Goal: Communication & Community: Ask a question

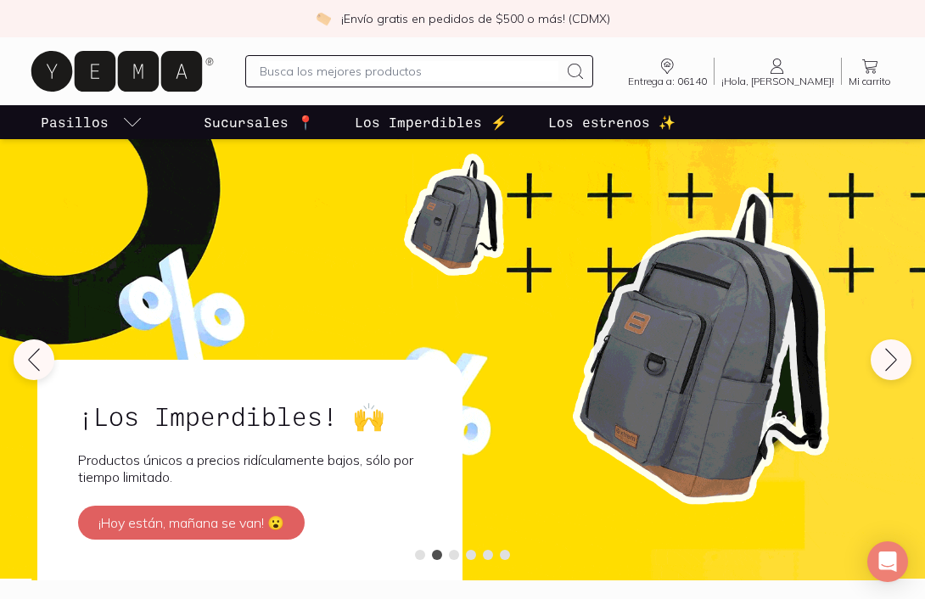
click at [482, 72] on input "text" at bounding box center [409, 71] width 299 height 20
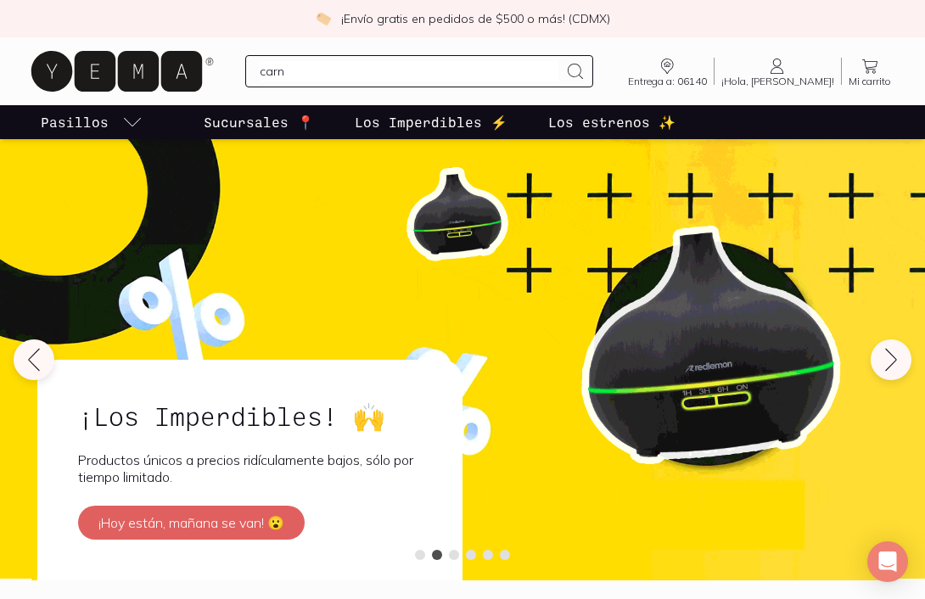
type input "carne"
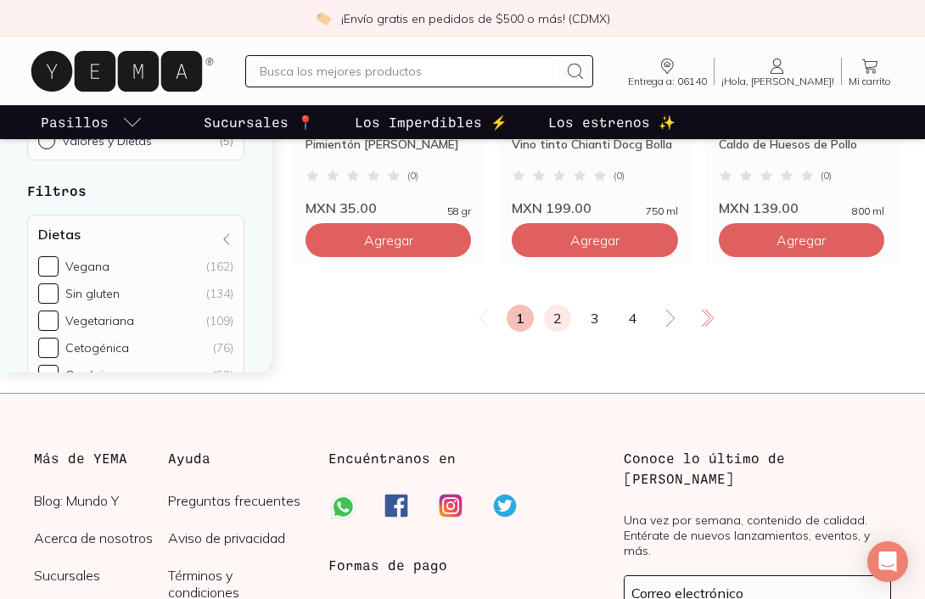
click at [557, 323] on link "2" at bounding box center [557, 318] width 27 height 27
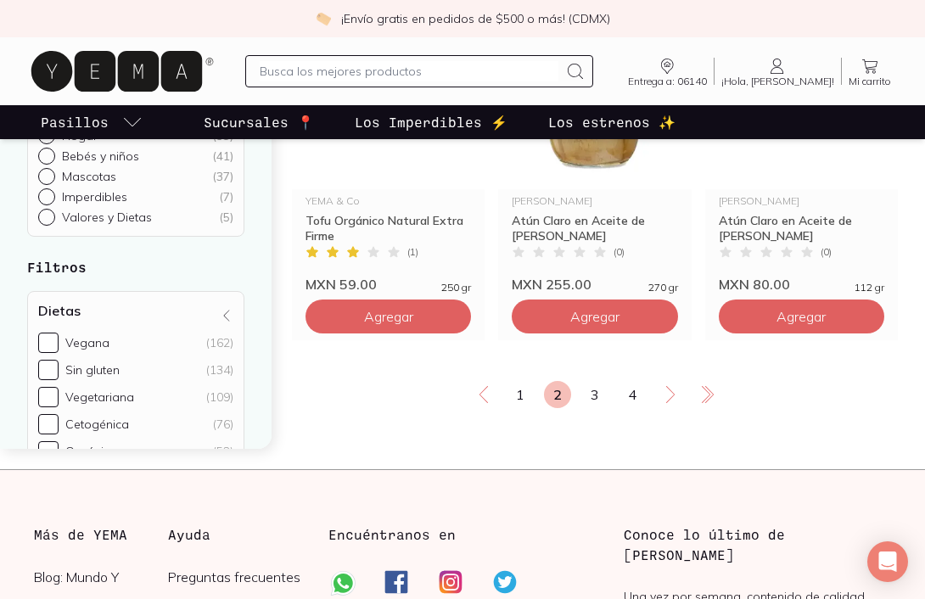
scroll to position [2958, 0]
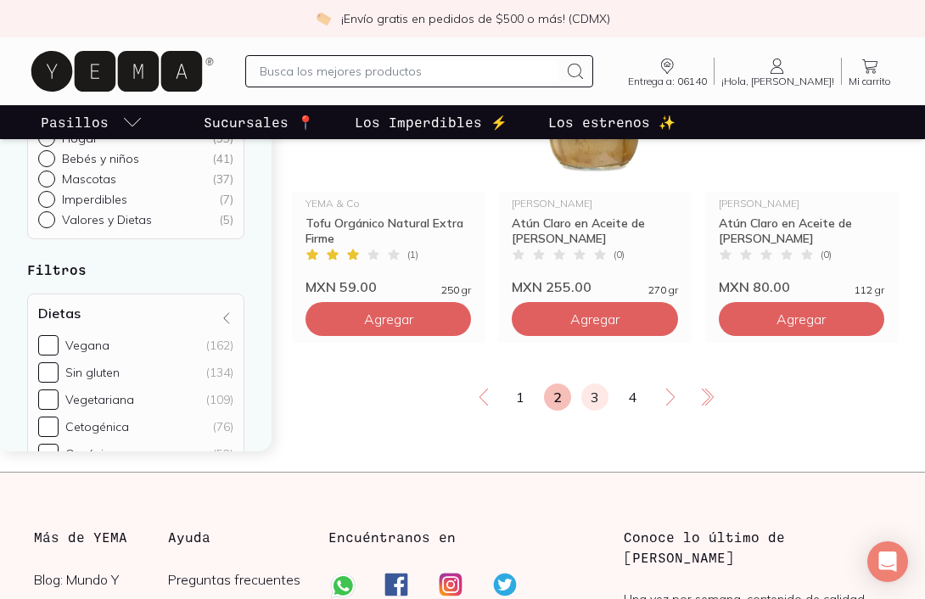
click at [587, 396] on link "3" at bounding box center [595, 397] width 27 height 27
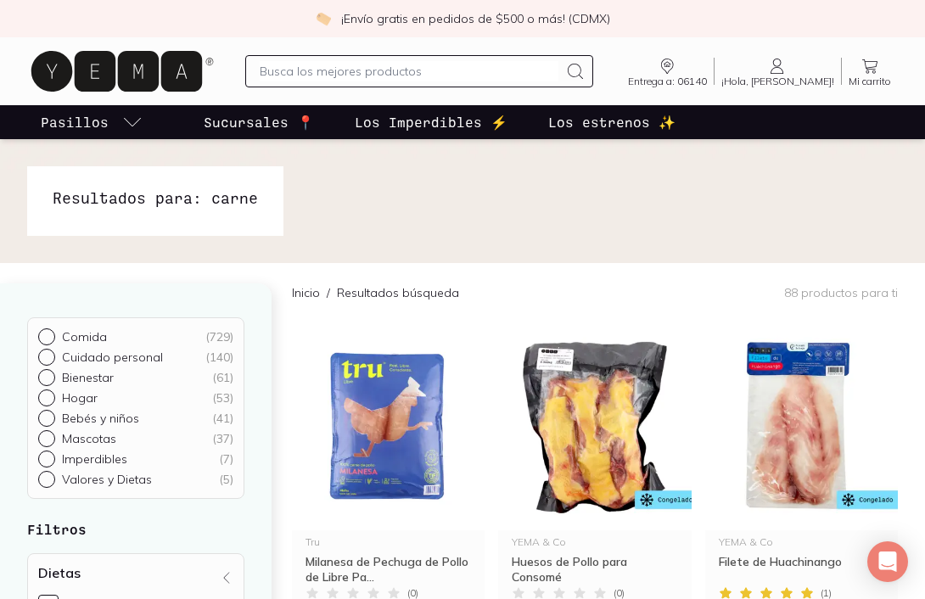
click at [363, 74] on input "text" at bounding box center [409, 71] width 299 height 20
type input "carne de res"
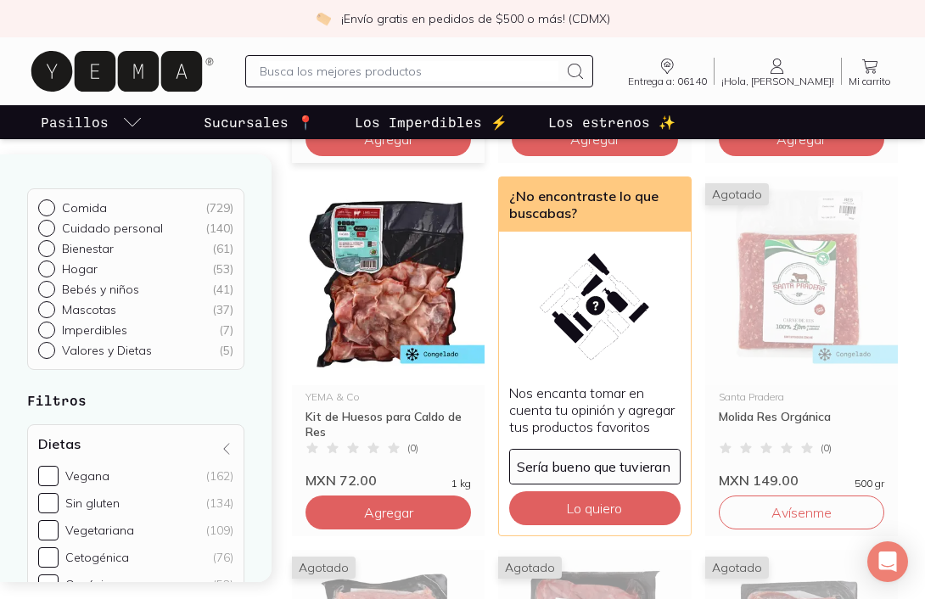
scroll to position [1268, 0]
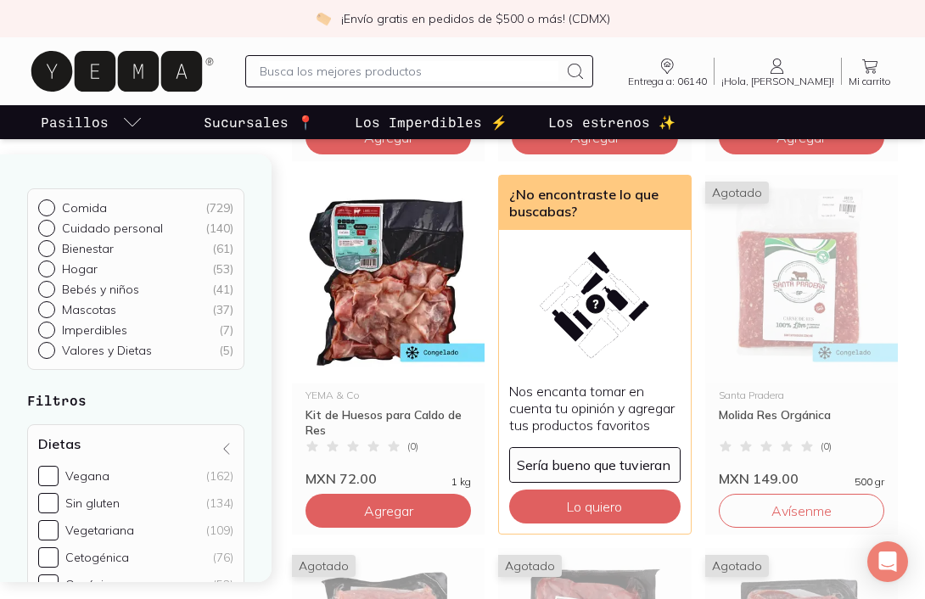
click at [463, 69] on input "text" at bounding box center [409, 71] width 299 height 20
type input "camarones"
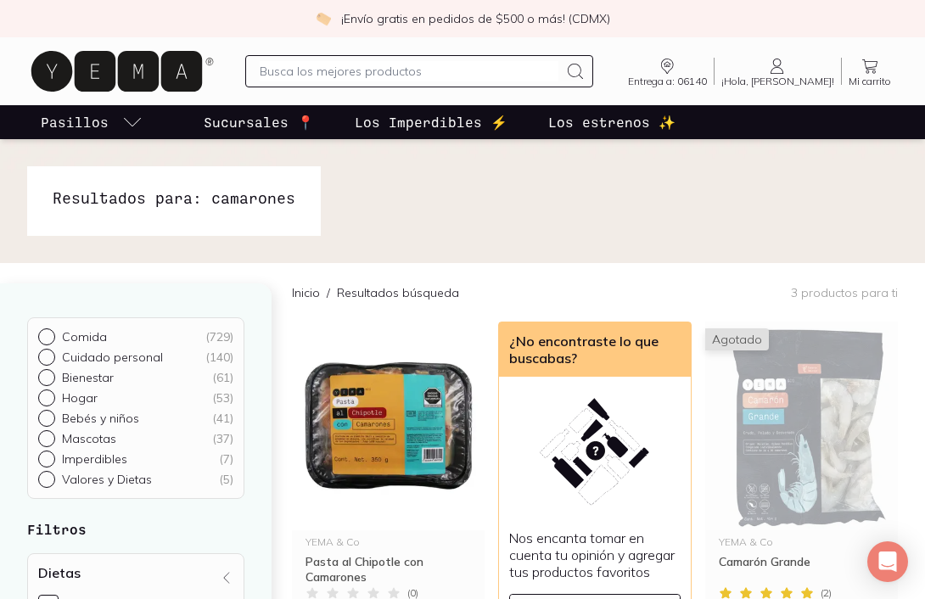
click at [341, 71] on input "text" at bounding box center [409, 71] width 299 height 20
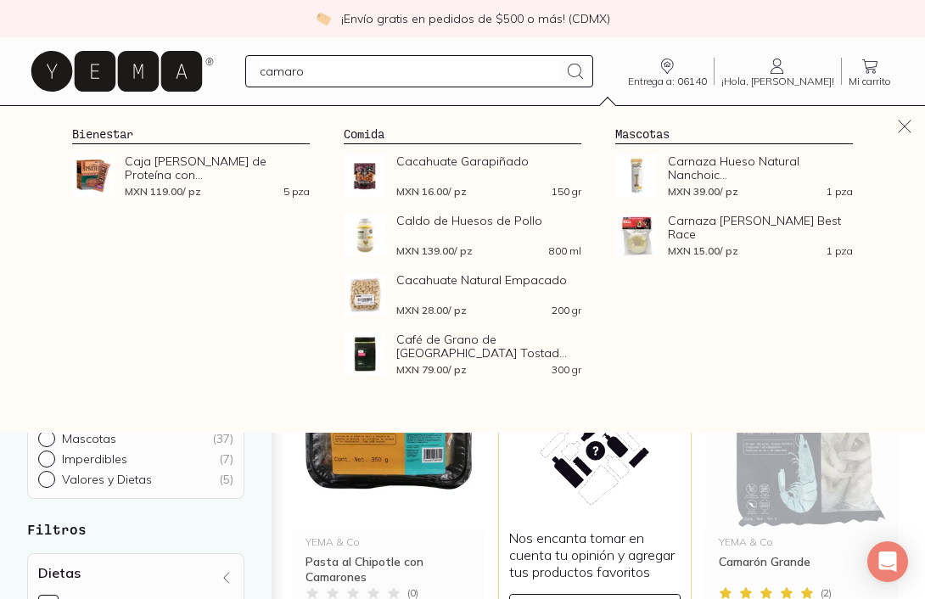
type input "camaron"
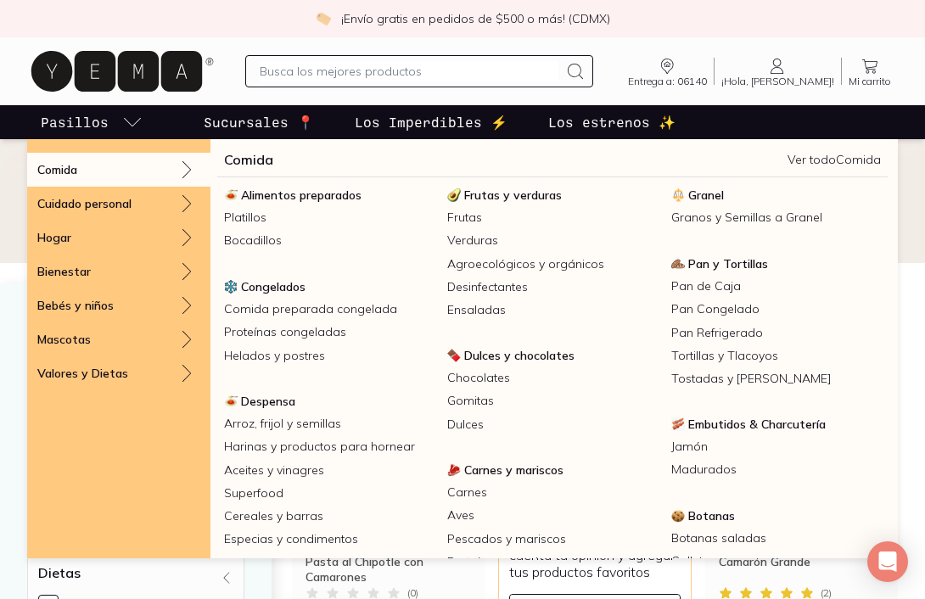
click at [117, 66] on icon at bounding box center [116, 71] width 171 height 41
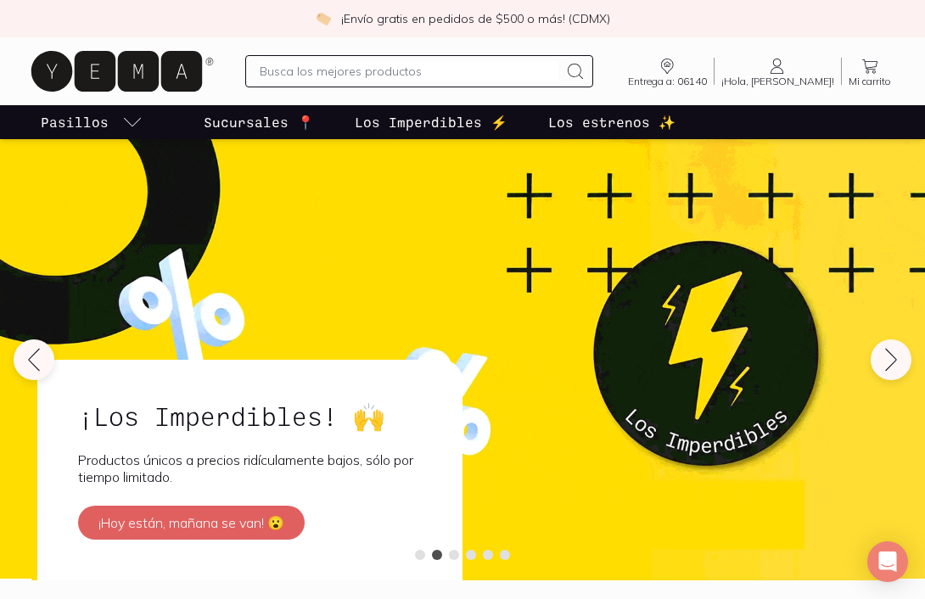
click at [155, 75] on icon at bounding box center [116, 71] width 171 height 41
click at [788, 71] on icon at bounding box center [778, 66] width 20 height 20
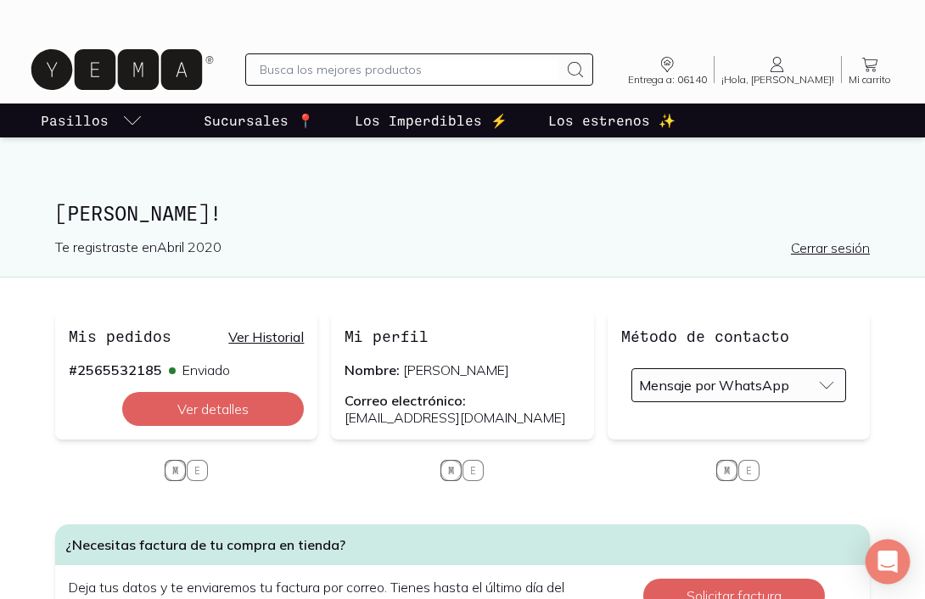
click at [897, 550] on div "Open Intercom Messenger" at bounding box center [888, 562] width 45 height 45
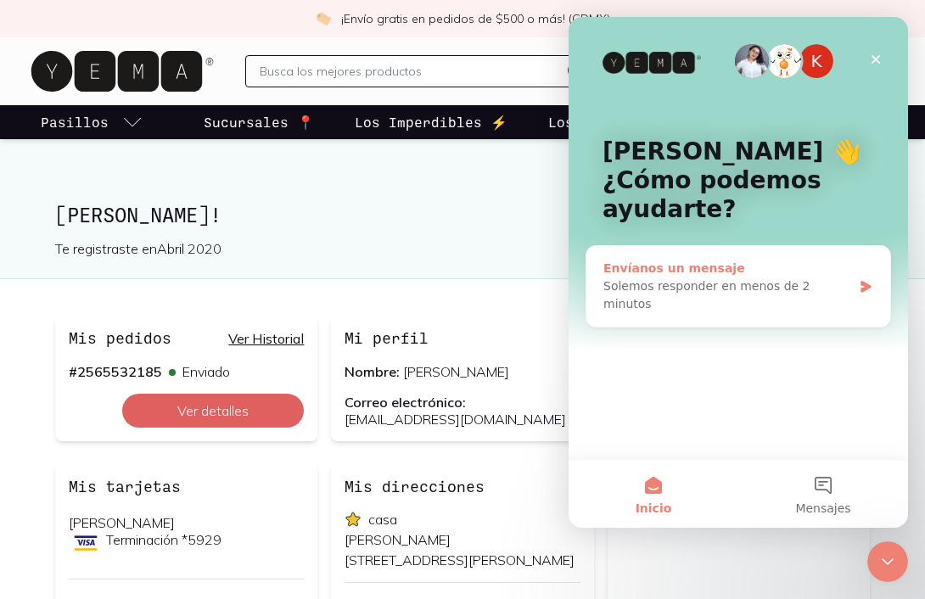
click at [732, 268] on div "Envíanos un mensaje" at bounding box center [728, 269] width 249 height 18
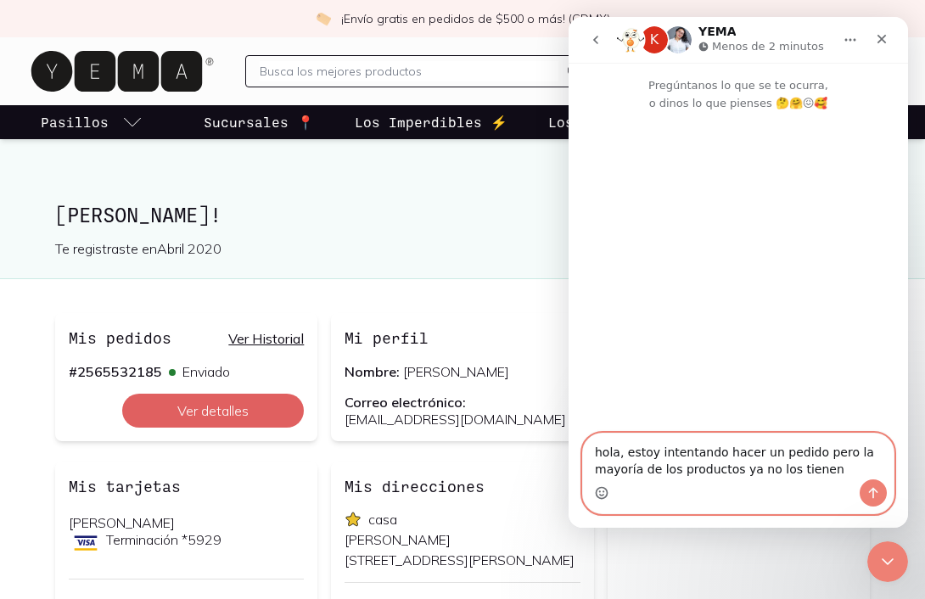
click at [603, 489] on icon "Selector de emoji" at bounding box center [602, 494] width 14 height 14
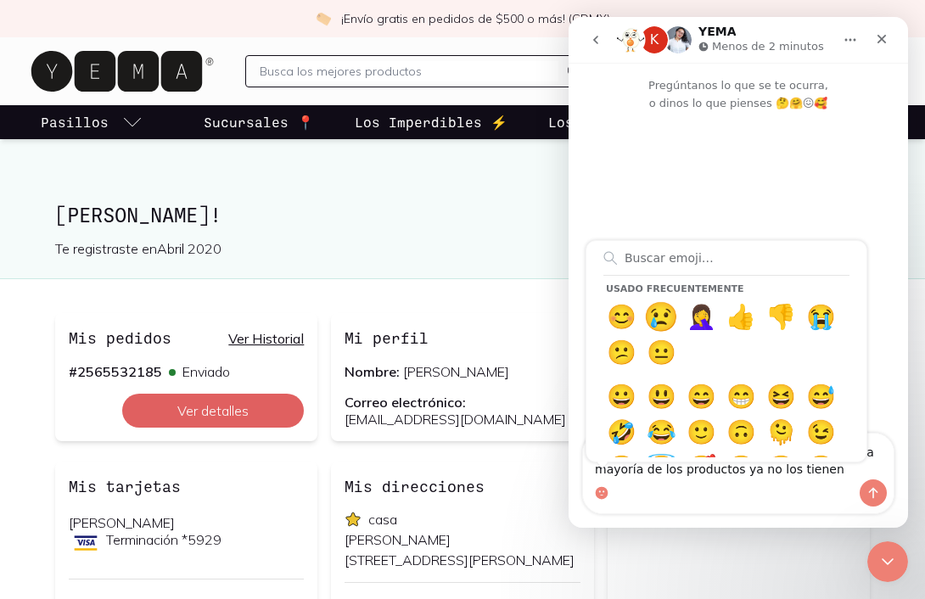
type textarea "hola, estoy intentando hacer un pedido pero la mayoría de los productos ya no l…"
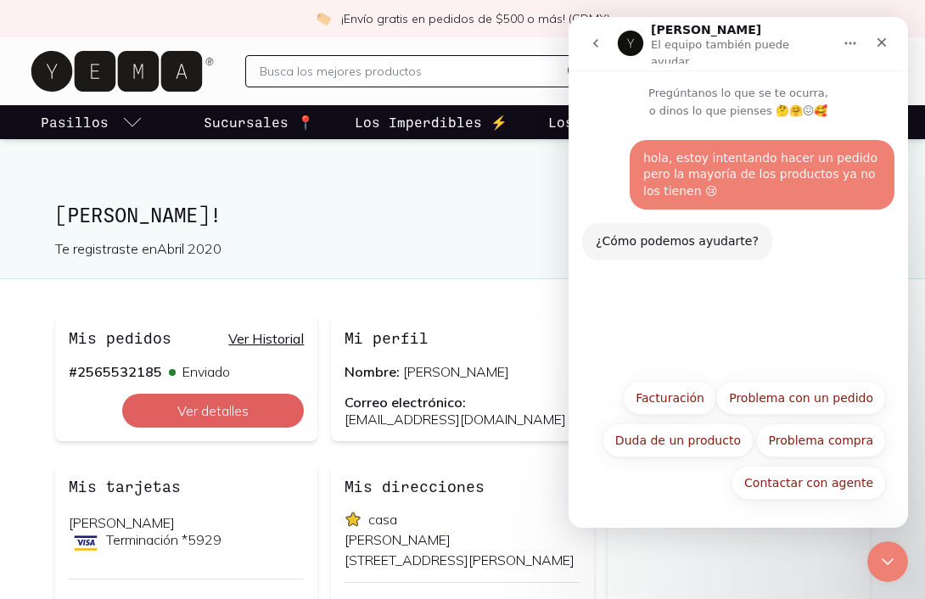
click at [457, 194] on div "Cerrar sesión" at bounding box center [666, 212] width 421 height 92
click at [881, 36] on icon "Cerrar" at bounding box center [882, 43] width 14 height 14
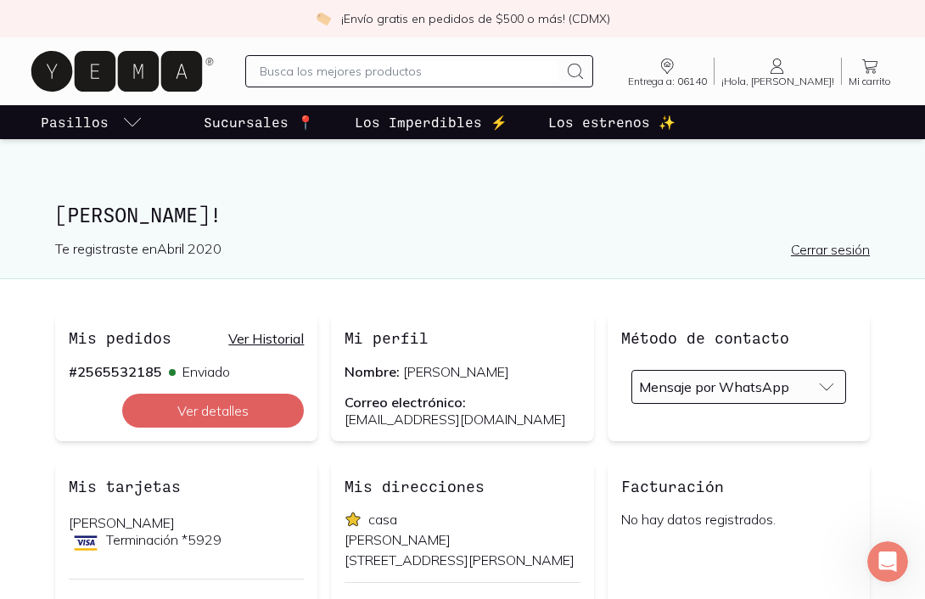
click at [157, 61] on icon at bounding box center [116, 71] width 171 height 41
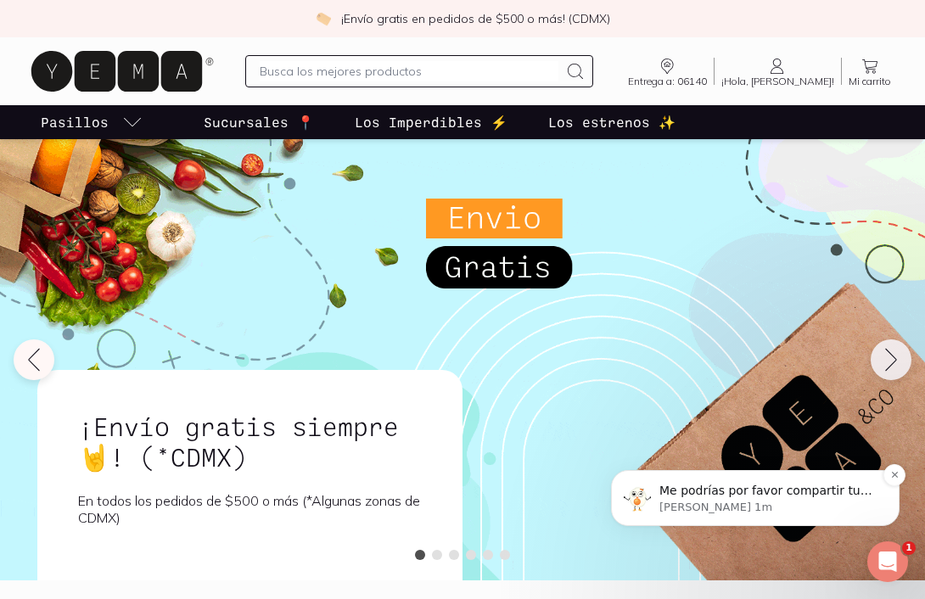
click at [787, 500] on p "[PERSON_NAME] 1m" at bounding box center [769, 507] width 219 height 15
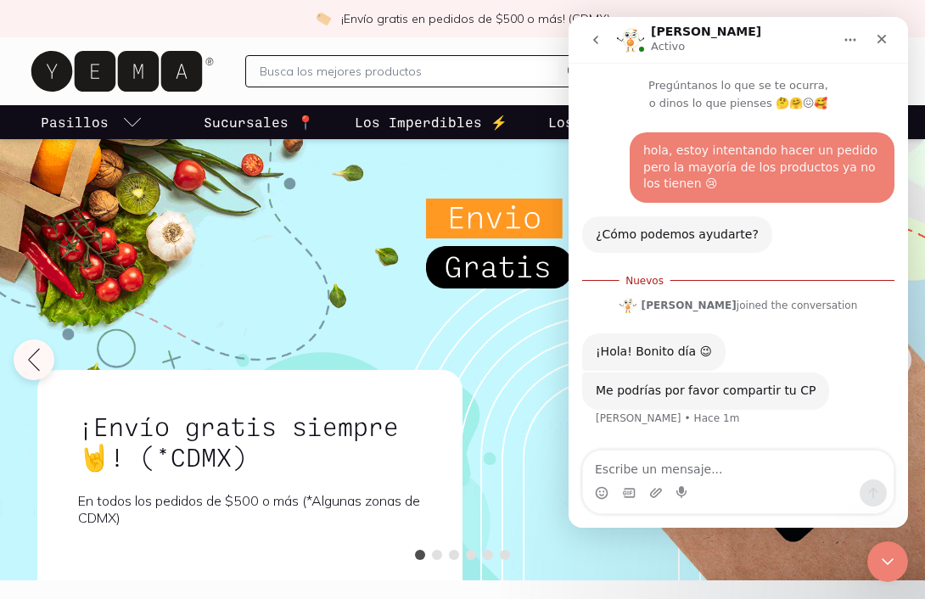
scroll to position [3, 0]
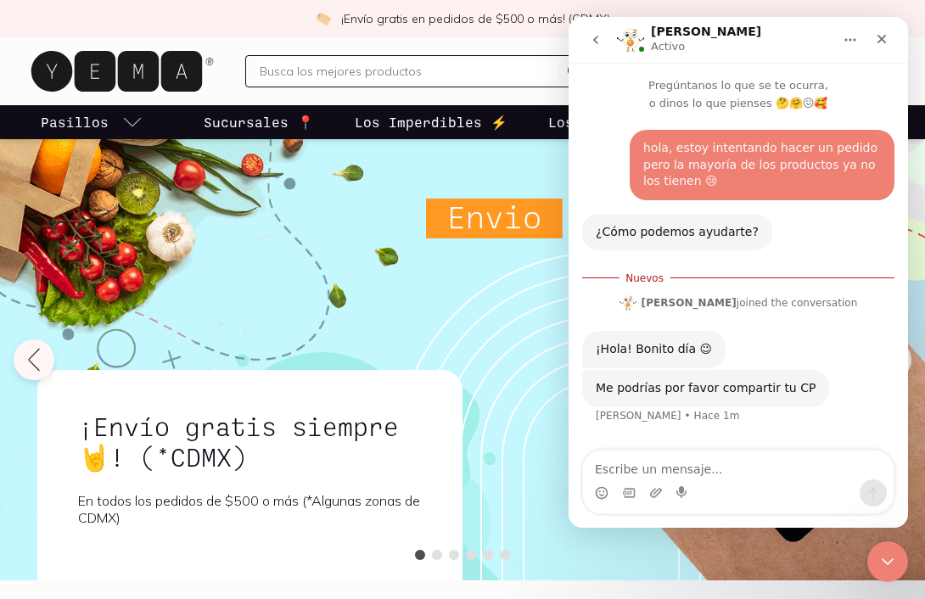
click at [751, 486] on div "Intercom Messenger" at bounding box center [738, 493] width 311 height 27
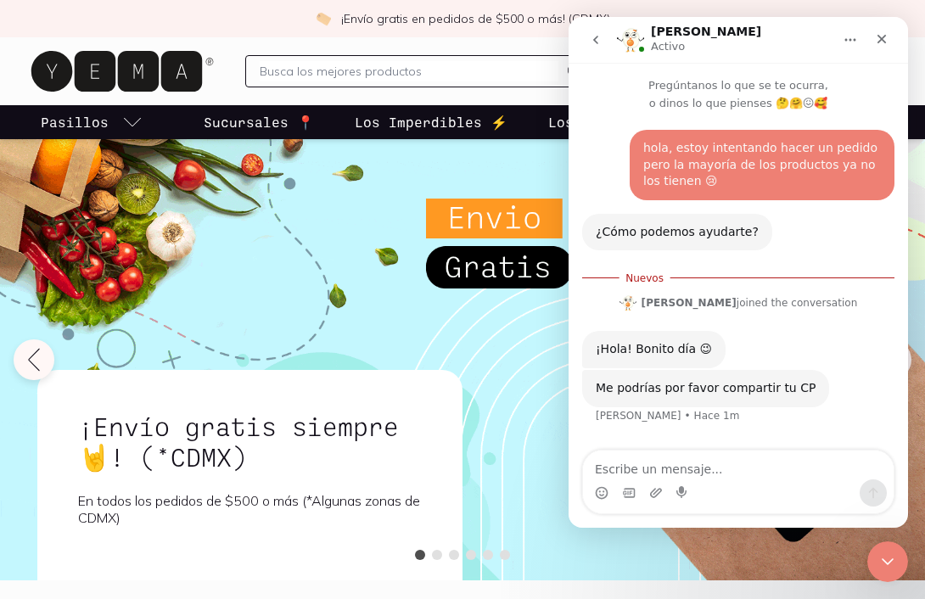
click at [737, 480] on div "Intercom Messenger" at bounding box center [738, 493] width 311 height 27
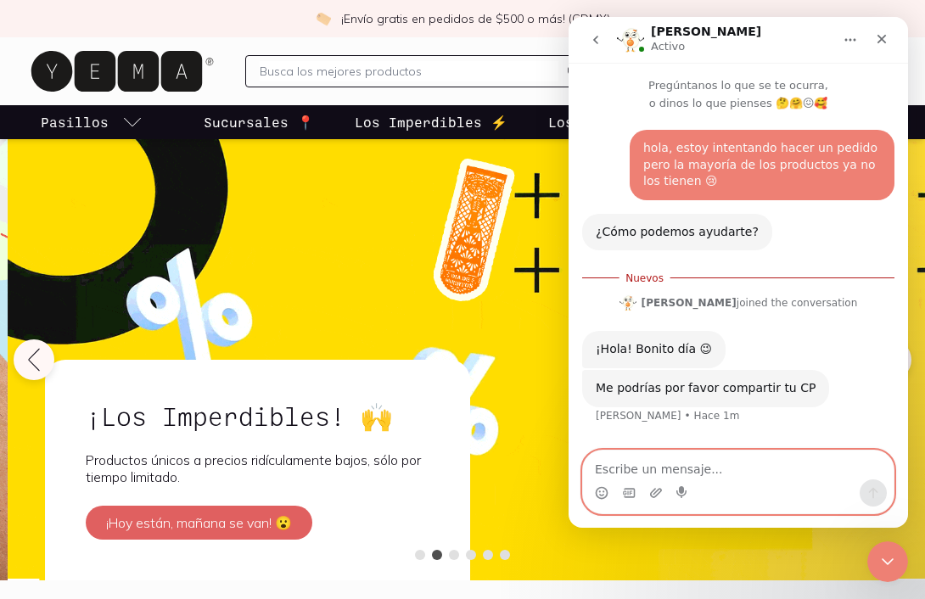
click at [715, 470] on textarea "Escribe un mensaje..." at bounding box center [738, 465] width 311 height 29
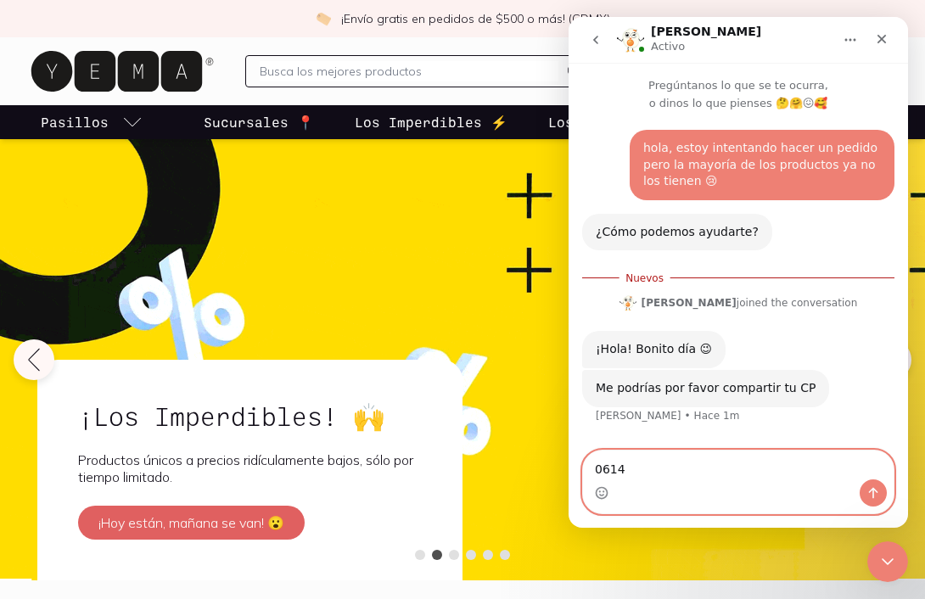
type textarea "06140"
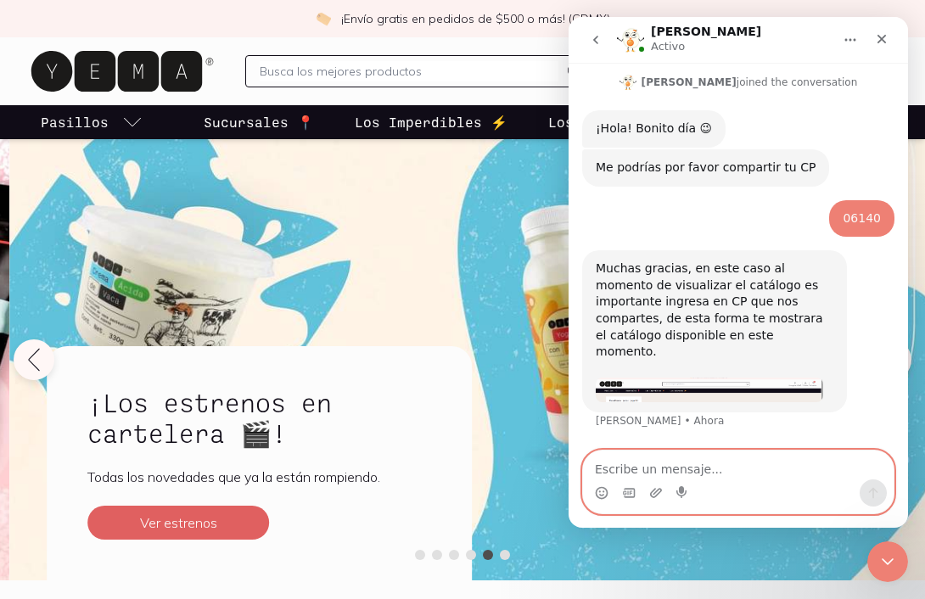
scroll to position [176, 0]
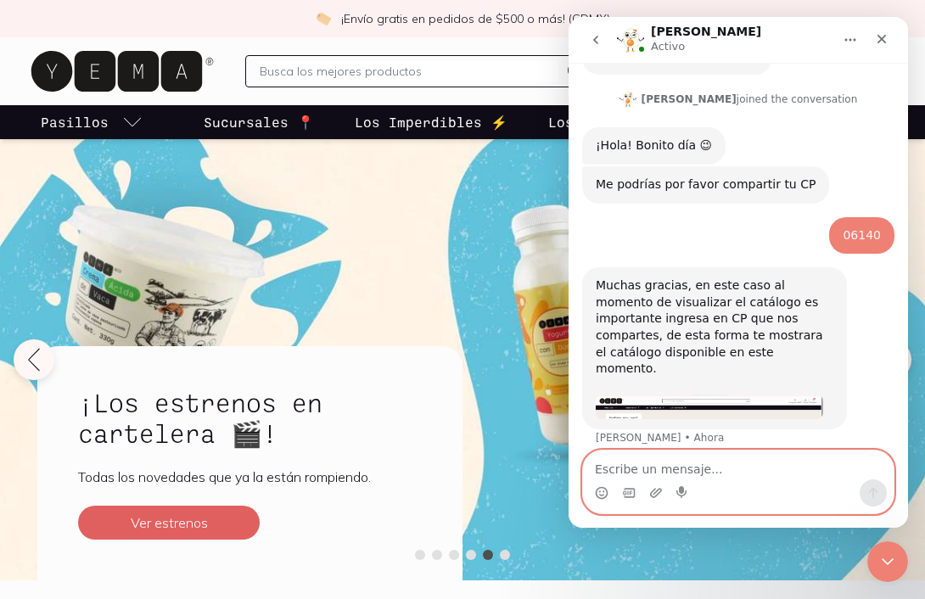
click at [696, 471] on textarea "Escribe un mensaje..." at bounding box center [738, 465] width 311 height 29
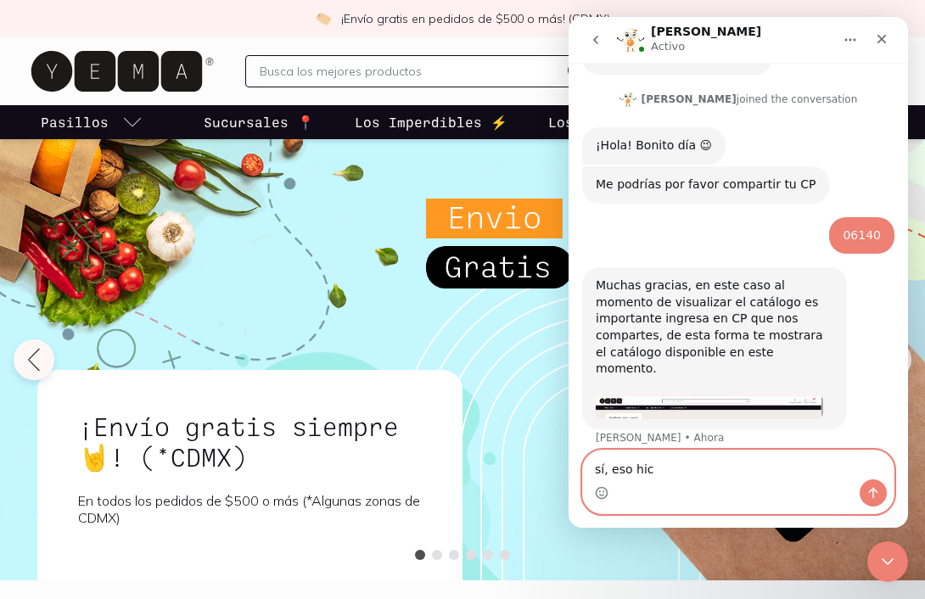
type textarea "sí, eso hice"
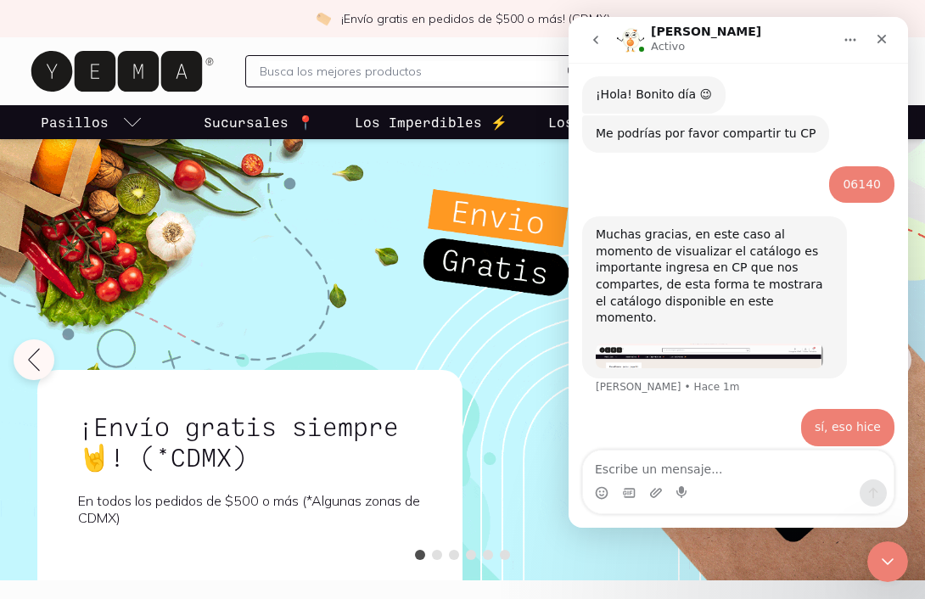
click at [492, 378] on div "¡Envío gratis siempre🤘! (*CDMX) En todos los pedidos de $500 o más (*Algunas zo…" at bounding box center [462, 368] width 871 height 425
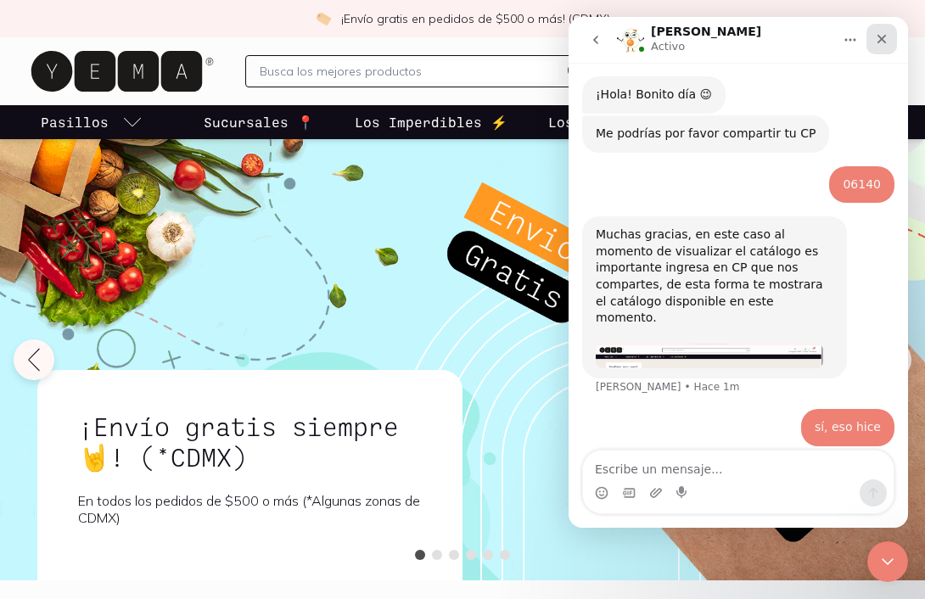
click at [881, 34] on icon "Cerrar" at bounding box center [882, 39] width 14 height 14
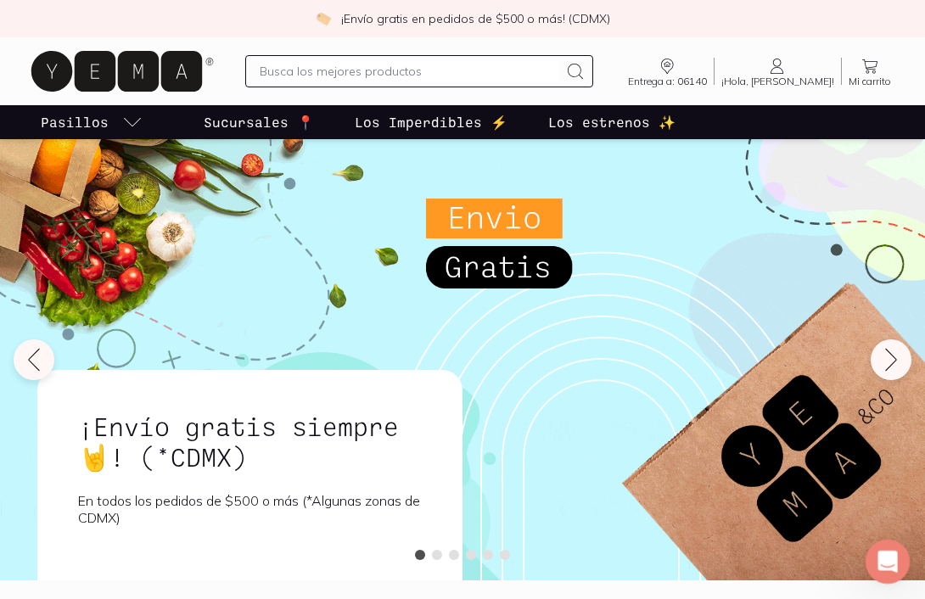
click at [892, 553] on icon "Abrir Intercom Messenger" at bounding box center [886, 560] width 28 height 28
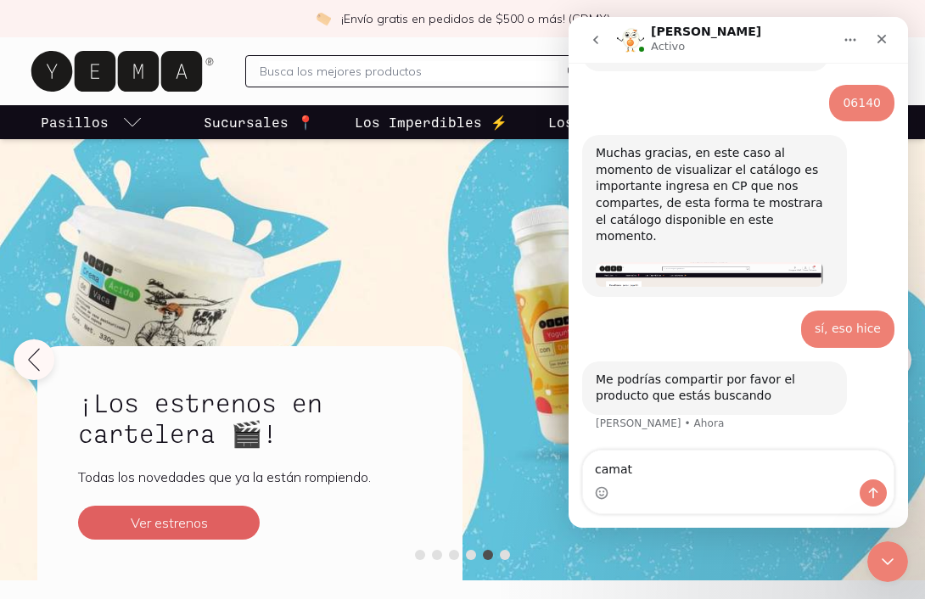
scroll to position [294, 0]
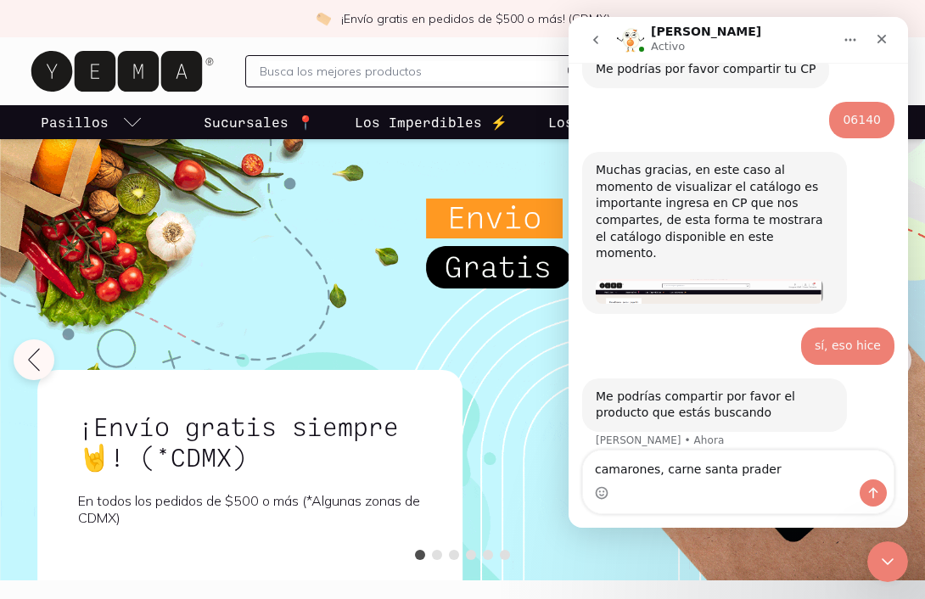
type textarea "camarones, carne santa pradera"
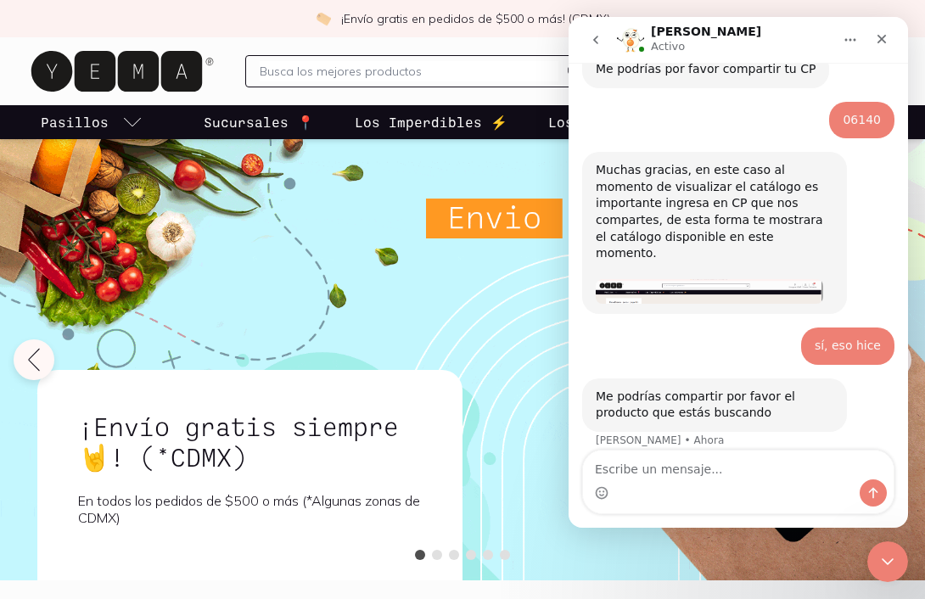
scroll to position [344, 0]
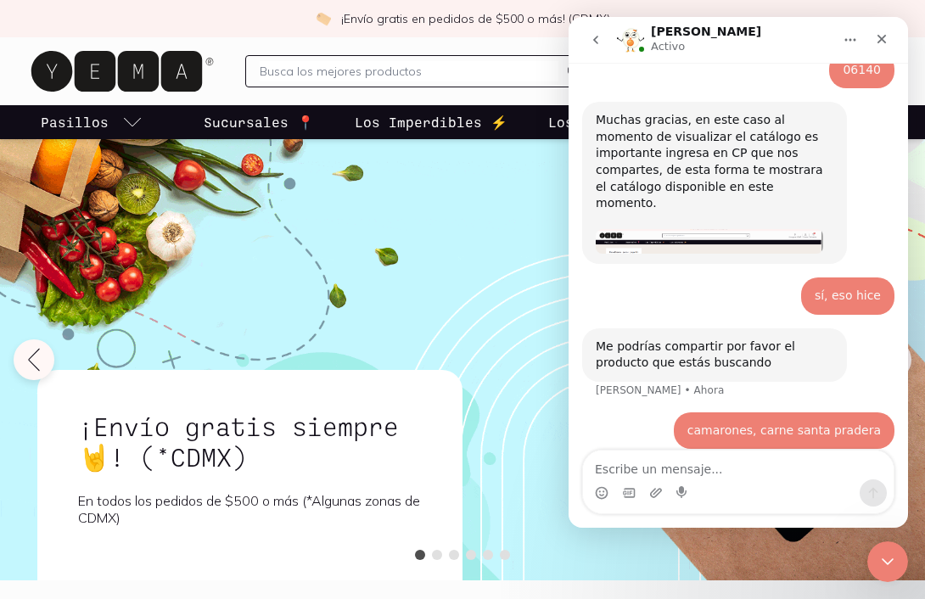
click at [490, 71] on input "text" at bounding box center [409, 71] width 299 height 20
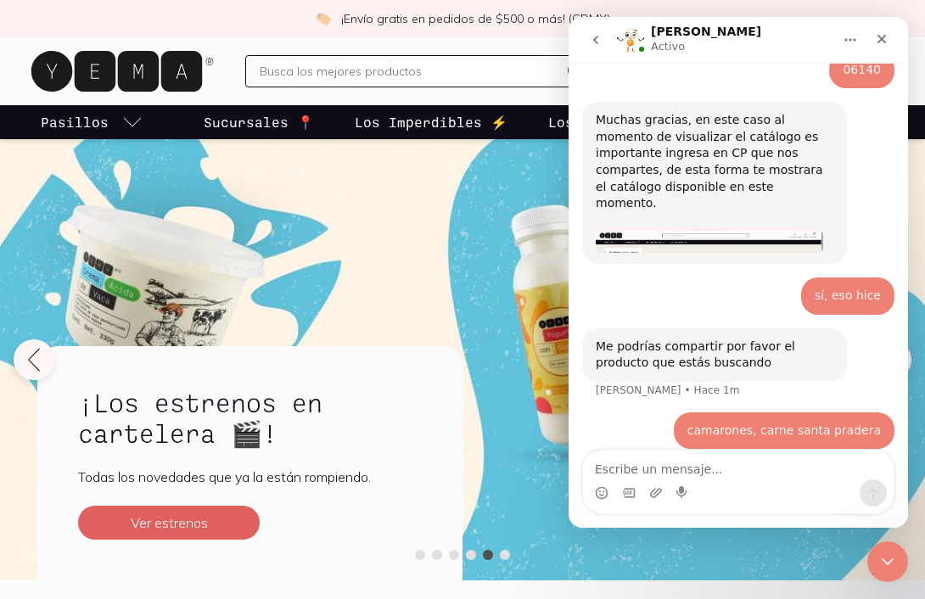
scroll to position [409, 0]
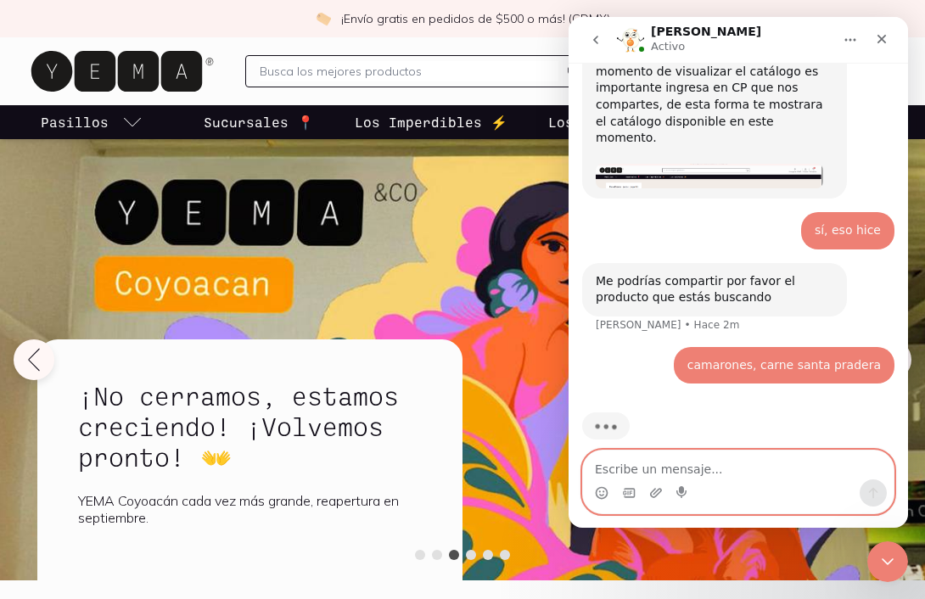
click at [650, 471] on textarea "Escribe un mensaje..." at bounding box center [738, 465] width 311 height 29
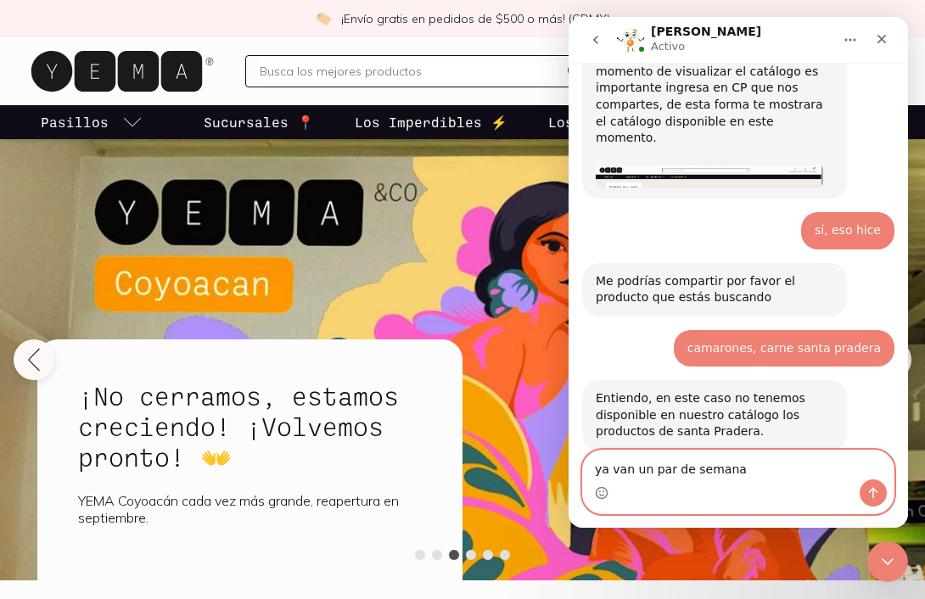
scroll to position [493, 0]
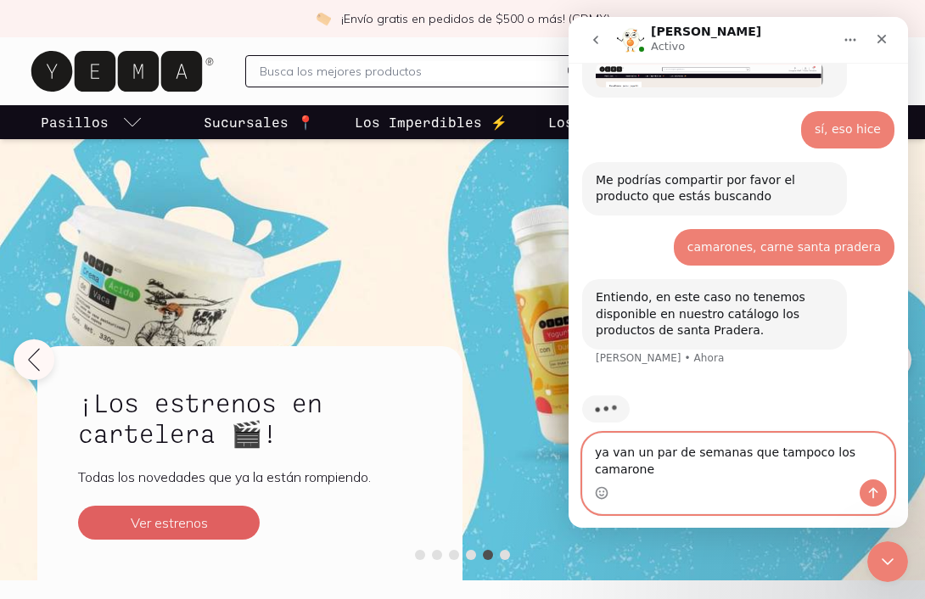
type textarea "ya van un par de semanas que tampoco los camarones"
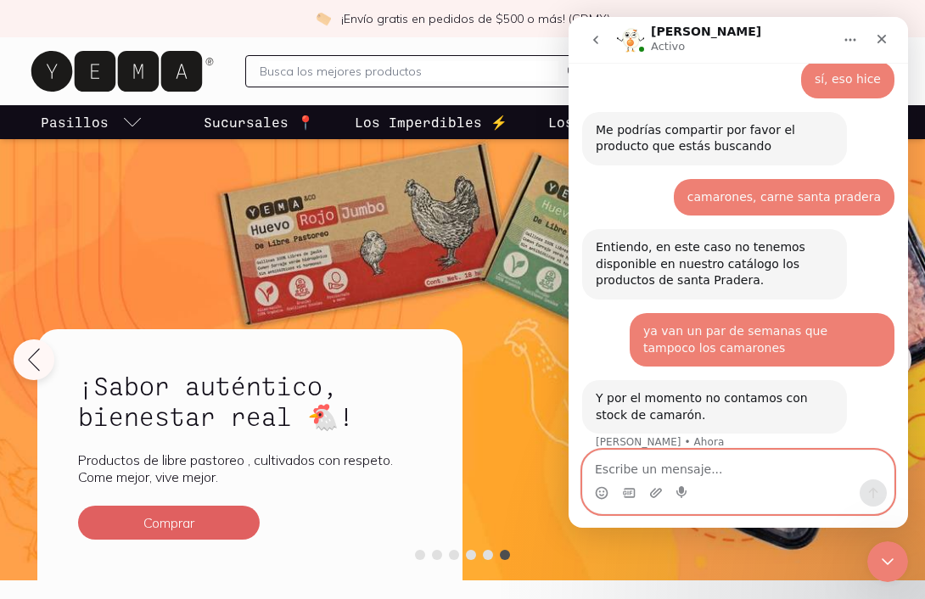
scroll to position [628, 0]
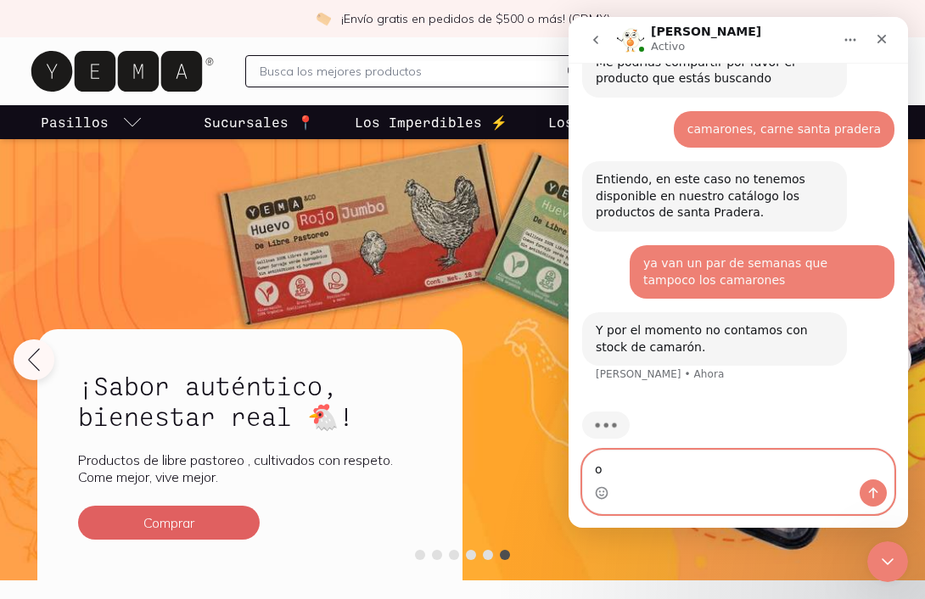
type textarea "ok"
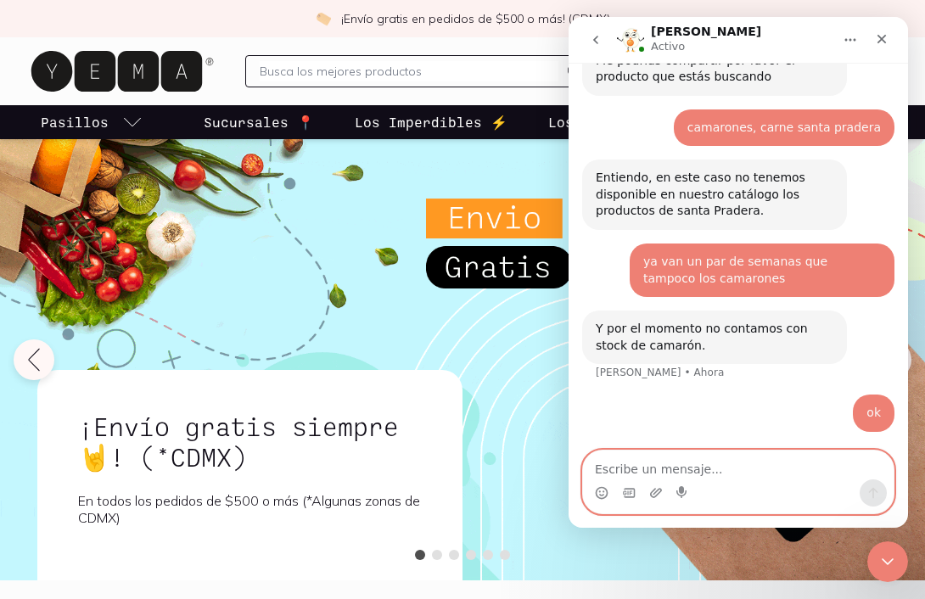
scroll to position [613, 0]
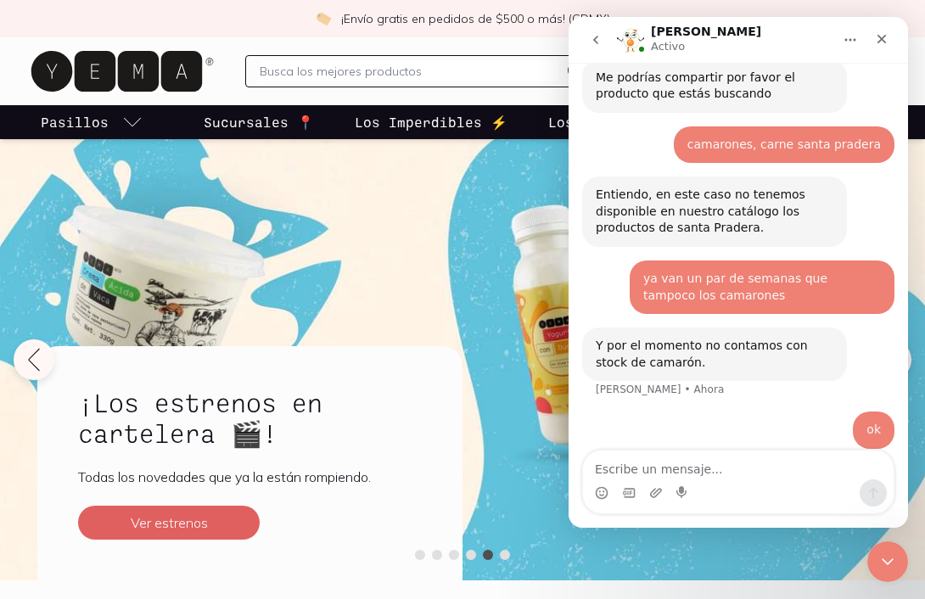
click at [104, 82] on icon at bounding box center [116, 71] width 171 height 41
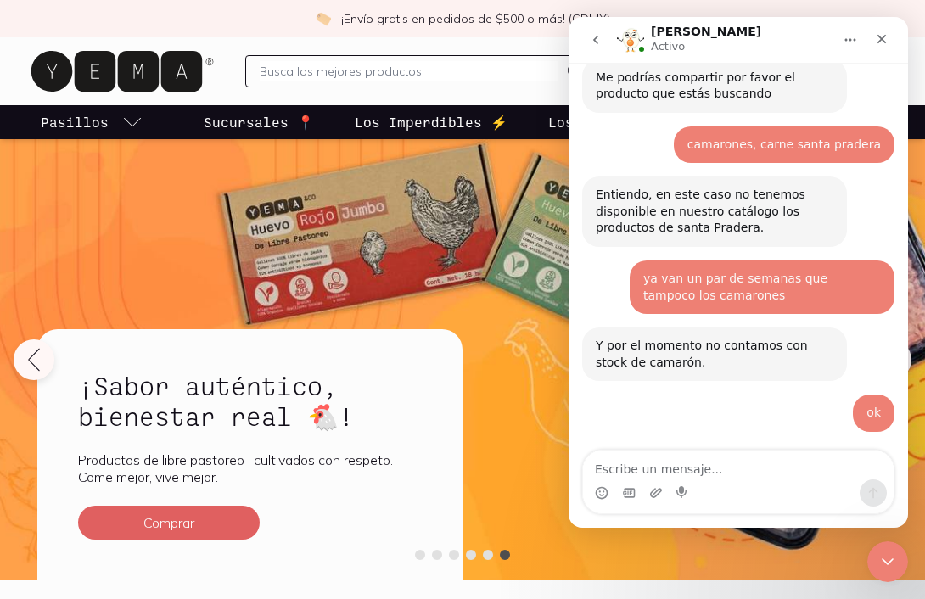
scroll to position [680, 0]
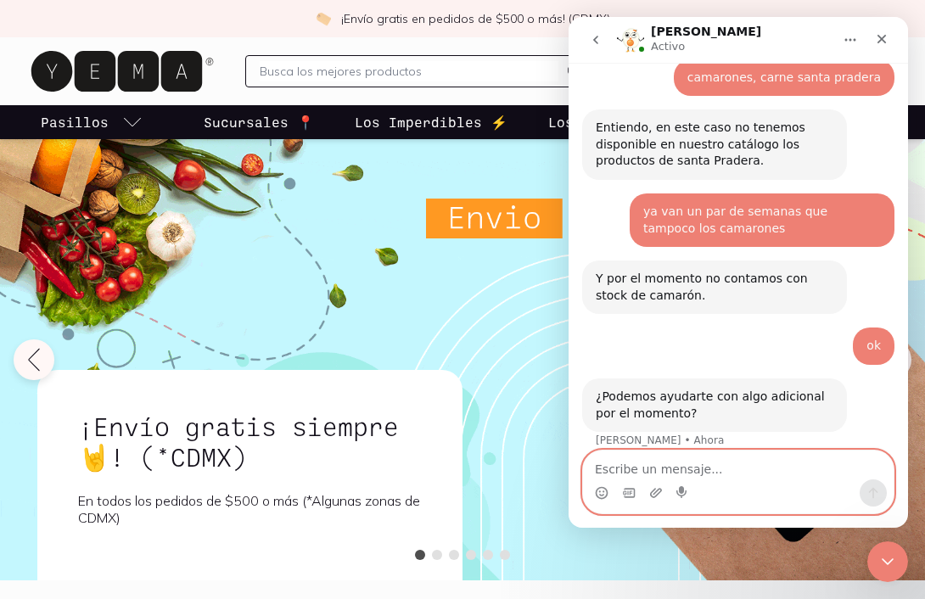
click at [736, 478] on textarea "Escribe un mensaje..." at bounding box center [738, 465] width 311 height 29
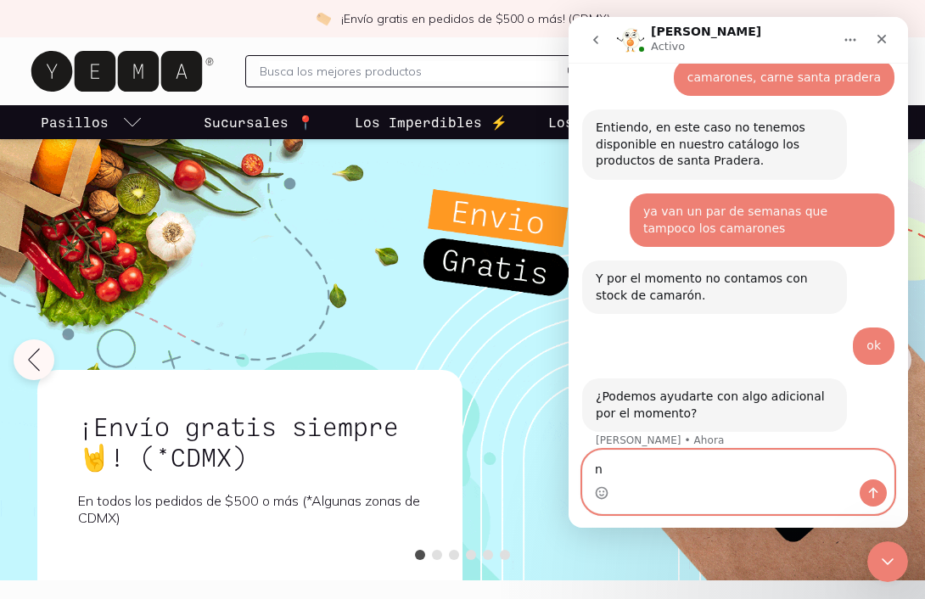
type textarea "no"
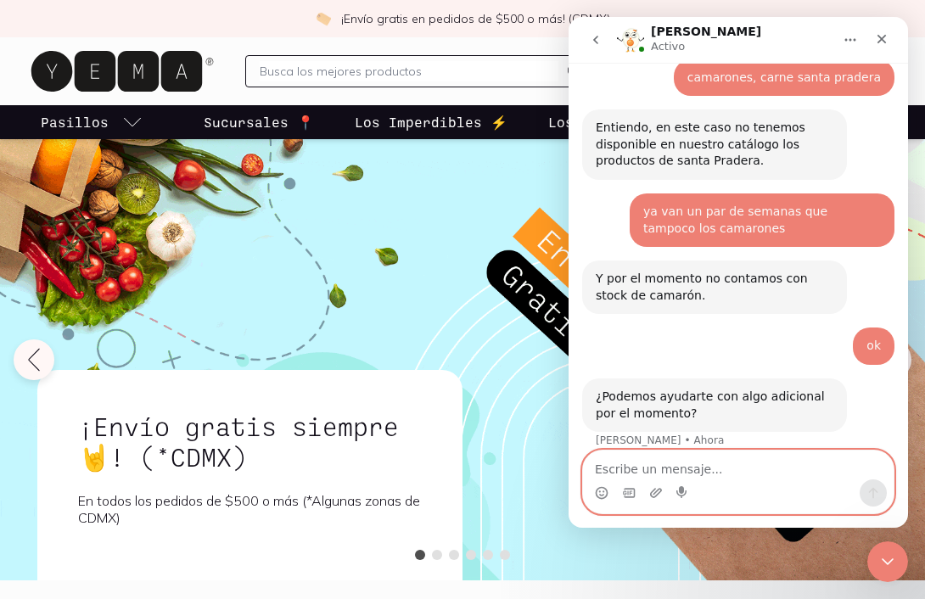
scroll to position [731, 0]
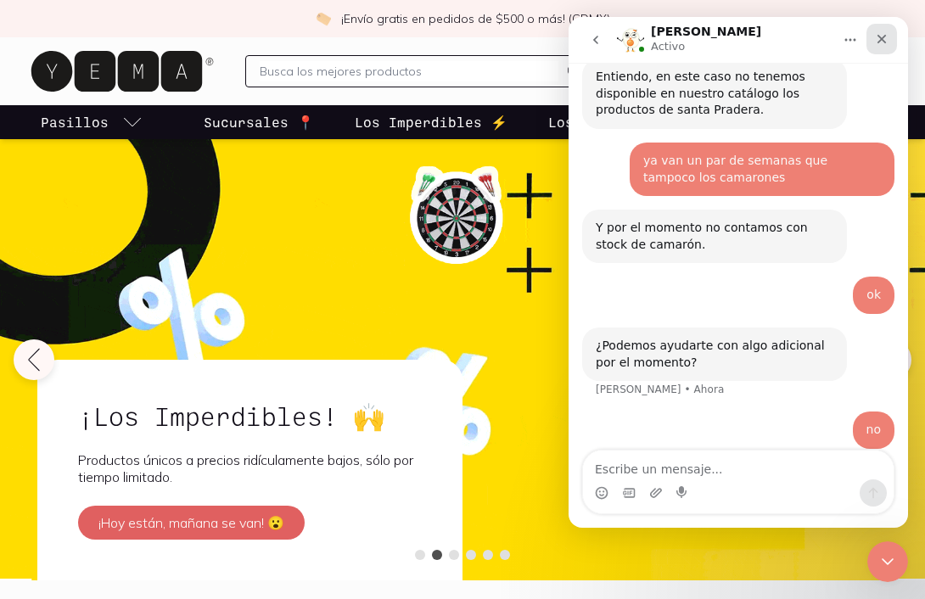
click at [885, 32] on icon "Cerrar" at bounding box center [882, 39] width 14 height 14
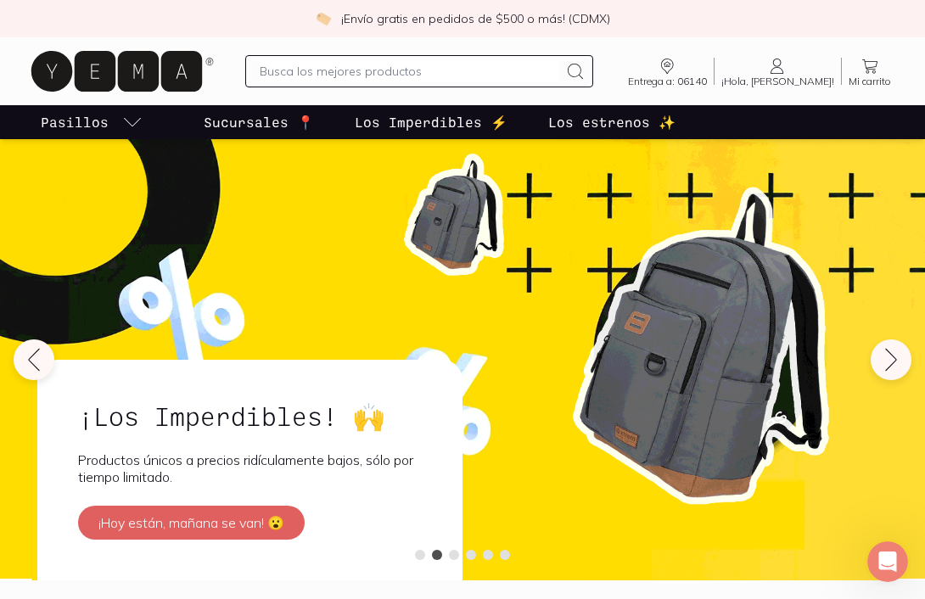
click at [178, 86] on icon at bounding box center [116, 71] width 171 height 41
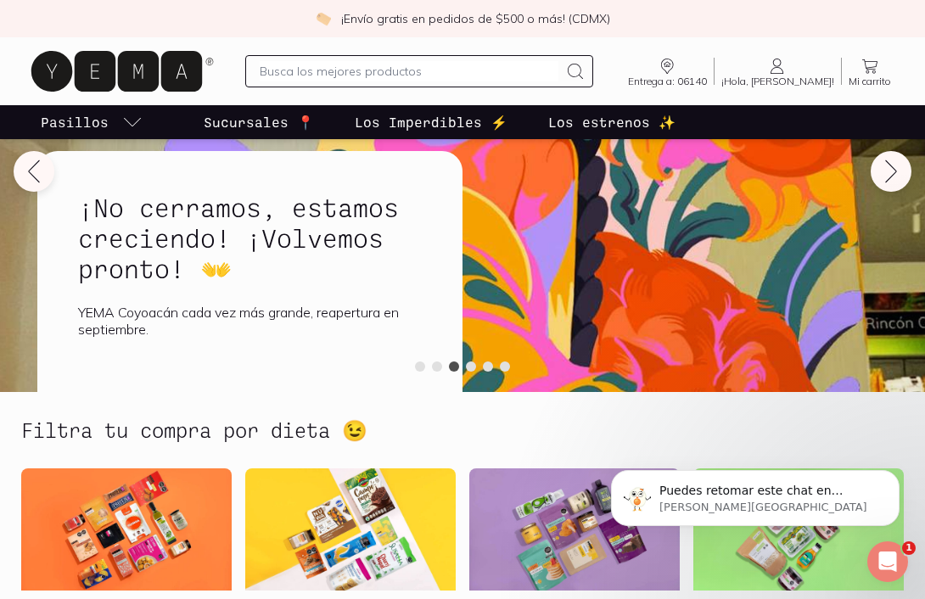
scroll to position [908, 0]
